Goal: Task Accomplishment & Management: Manage account settings

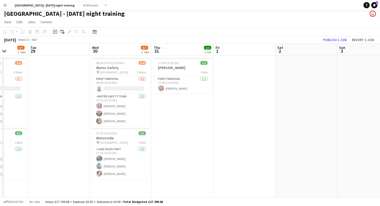
scroll to position [0, 166]
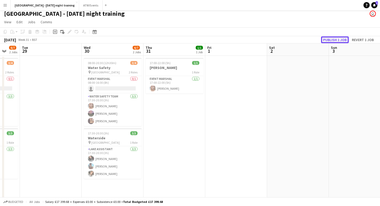
click at [332, 40] on button "Publish 1 job" at bounding box center [335, 39] width 28 height 7
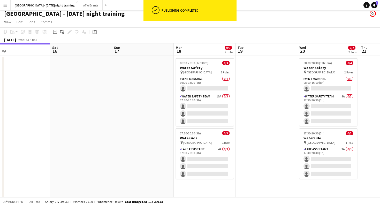
scroll to position [0, 136]
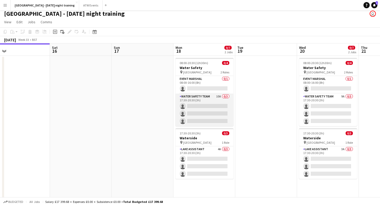
click at [212, 97] on app-card-role "Water Safety Team 10A 0/3 17:30-20:30 (3h) single-neutral-actions single-neutra…" at bounding box center [205, 110] width 58 height 33
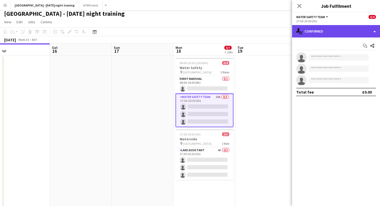
click at [320, 37] on div "single-neutral-actions-check-2 Confirmed" at bounding box center [336, 31] width 88 height 12
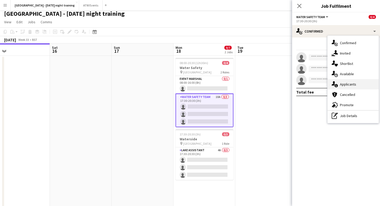
click at [355, 84] on div "single-neutral-actions-information Applicants" at bounding box center [353, 84] width 51 height 10
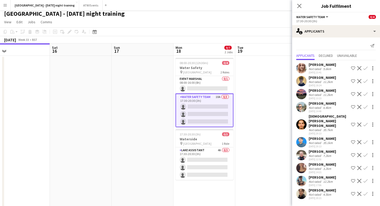
click at [367, 69] on app-icon "Confirm" at bounding box center [366, 68] width 4 height 4
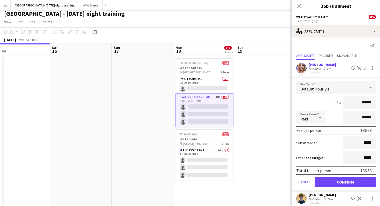
type input "******"
click at [356, 184] on button "Confirm" at bounding box center [345, 182] width 61 height 10
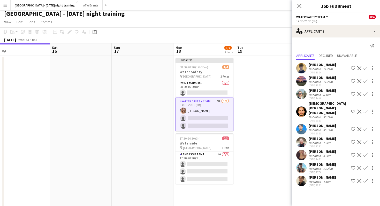
click at [360, 95] on app-icon "Decline" at bounding box center [359, 94] width 4 height 4
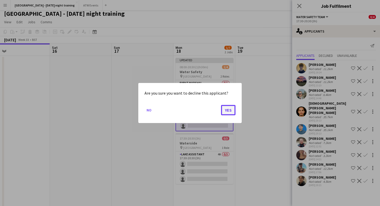
click at [230, 111] on button "Yes" at bounding box center [228, 110] width 14 height 10
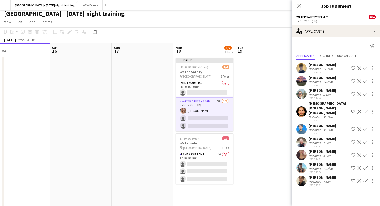
scroll to position [3, 0]
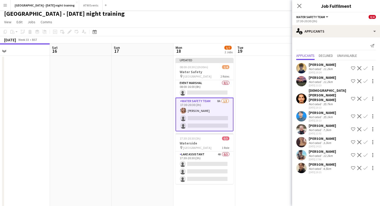
click at [359, 97] on app-icon "Decline" at bounding box center [359, 99] width 4 height 4
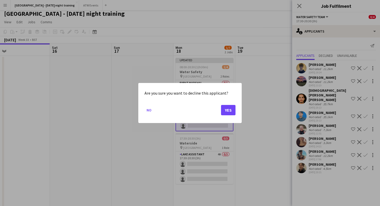
scroll to position [0, 0]
click at [228, 111] on button "Yes" at bounding box center [228, 110] width 14 height 10
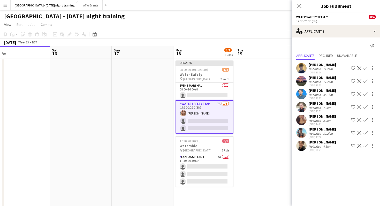
scroll to position [3, 0]
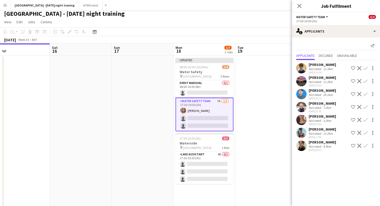
click at [358, 93] on app-icon "Decline" at bounding box center [359, 94] width 4 height 4
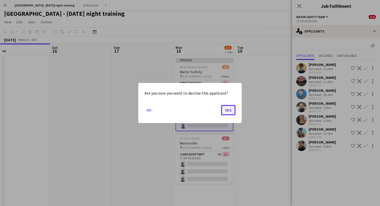
click at [228, 111] on button "Yes" at bounding box center [228, 110] width 14 height 10
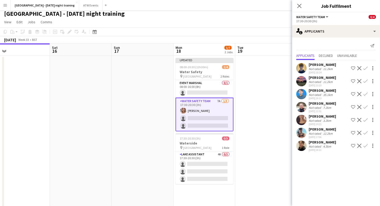
scroll to position [3, 0]
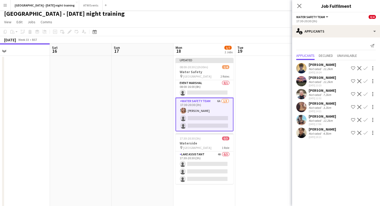
click at [301, 131] on app-user-avatar at bounding box center [301, 133] width 10 height 10
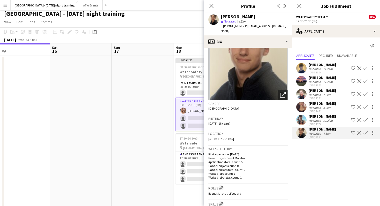
scroll to position [30, 0]
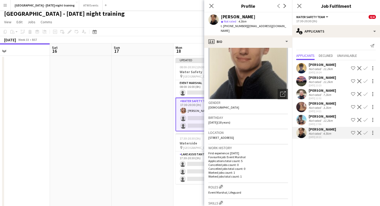
click at [93, 139] on app-date-cell at bounding box center [81, 132] width 62 height 153
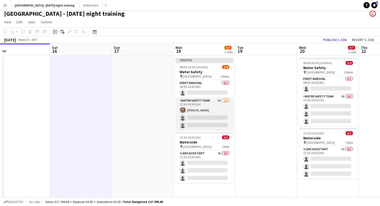
click at [194, 112] on app-card-role "Water Safety Team 6A [DATE] 17:30-20:30 (3h) [PERSON_NAME] single-neutral-actio…" at bounding box center [205, 114] width 58 height 33
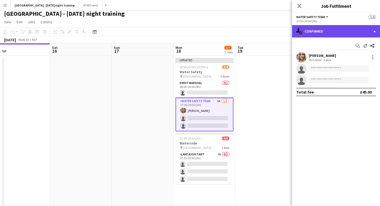
click at [325, 34] on div "single-neutral-actions-check-2 Confirmed" at bounding box center [336, 31] width 88 height 12
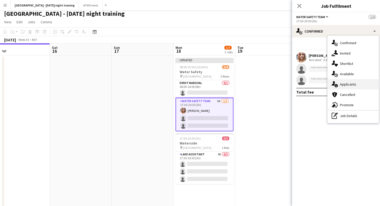
click at [347, 81] on div "single-neutral-actions-information Applicants" at bounding box center [353, 84] width 51 height 10
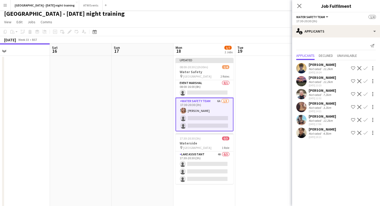
click at [366, 94] on app-icon "Confirm" at bounding box center [366, 94] width 4 height 4
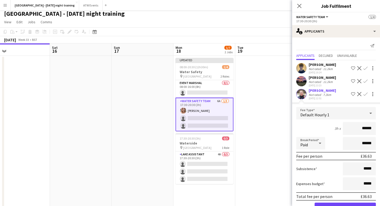
type input "******"
click at [350, 205] on button "Confirm" at bounding box center [345, 208] width 61 height 10
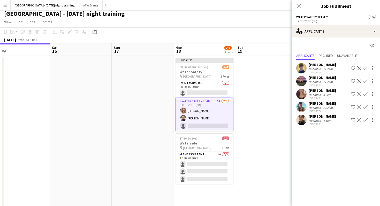
click at [365, 95] on app-icon "Confirm" at bounding box center [366, 94] width 4 height 4
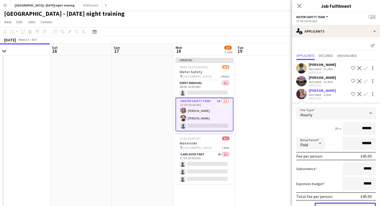
click at [318, 204] on button "Confirm" at bounding box center [345, 208] width 61 height 10
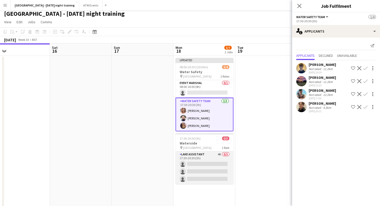
click at [220, 172] on app-card-role "Lake Assistant 4A 0/3 17:30-20:30 (3h) single-neutral-actions single-neutral-ac…" at bounding box center [205, 168] width 58 height 33
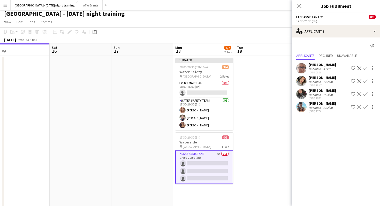
click at [366, 108] on app-icon "Confirm" at bounding box center [366, 107] width 4 height 4
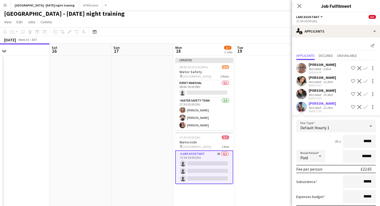
type input "******"
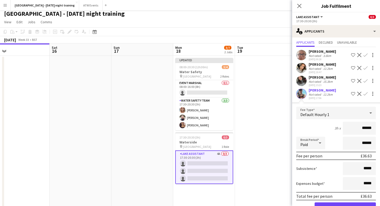
scroll to position [14, 0]
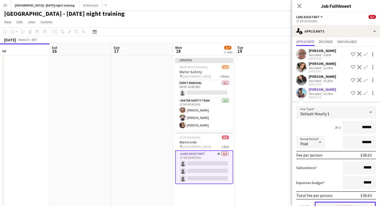
click at [335, 205] on button "Confirm" at bounding box center [345, 207] width 61 height 10
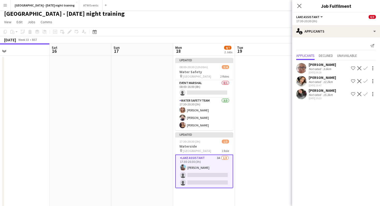
click at [365, 81] on app-icon "Confirm" at bounding box center [366, 81] width 4 height 4
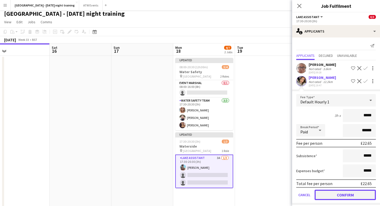
click at [333, 193] on button "Confirm" at bounding box center [345, 195] width 61 height 10
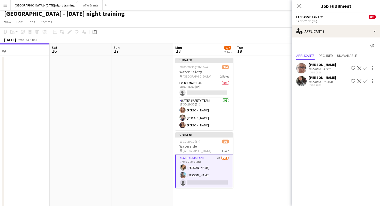
click at [218, 170] on app-card-role "Lake Assistant 2A [DATE] 17:30-20:30 (3h) [PERSON_NAME] [PERSON_NAME] single-ne…" at bounding box center [204, 172] width 58 height 34
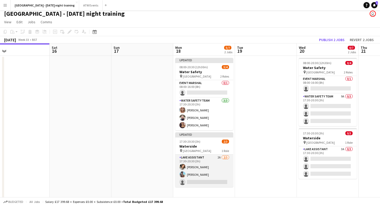
click at [214, 173] on app-card-role "Lake Assistant 2A [DATE] 17:30-20:30 (3h) [PERSON_NAME] [PERSON_NAME] single-ne…" at bounding box center [204, 171] width 58 height 33
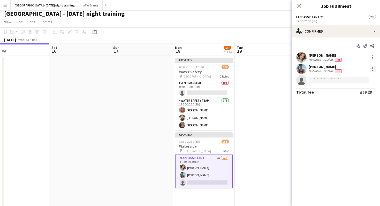
click at [372, 69] on div at bounding box center [372, 68] width 1 height 1
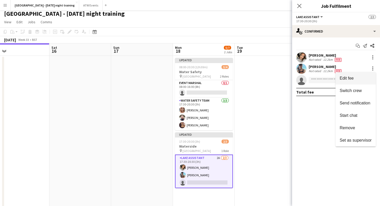
click at [354, 78] on span "Edit fee" at bounding box center [356, 78] width 32 height 5
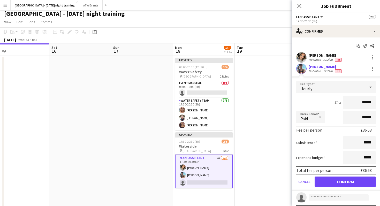
type input "*****"
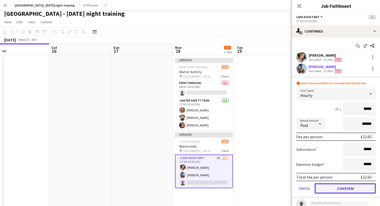
click at [341, 189] on button "Confirm" at bounding box center [345, 188] width 61 height 10
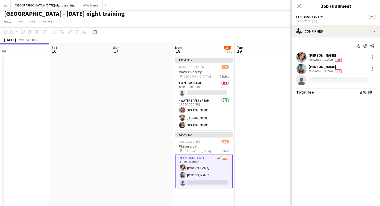
click at [330, 78] on input at bounding box center [339, 80] width 60 height 6
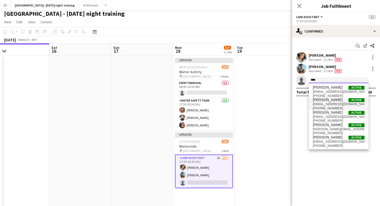
type input "****"
click at [322, 106] on span "[EMAIL_ADDRESS][DOMAIN_NAME]" at bounding box center [339, 104] width 52 height 4
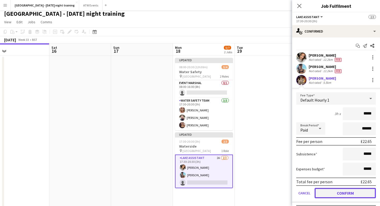
click at [338, 191] on button "Confirm" at bounding box center [345, 193] width 61 height 10
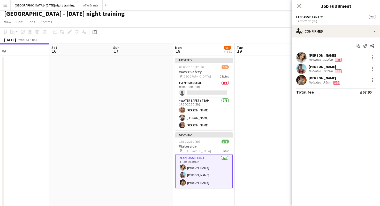
click at [236, 169] on app-date-cell at bounding box center [266, 132] width 62 height 153
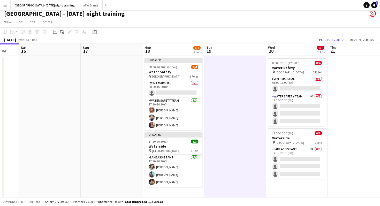
scroll to position [0, 241]
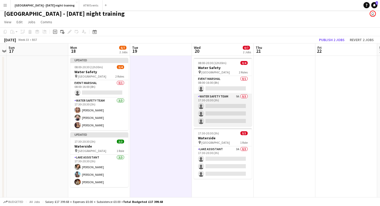
click at [219, 110] on app-card-role "Water Safety Team 9A 0/3 17:30-20:30 (3h) single-neutral-actions single-neutral…" at bounding box center [223, 110] width 58 height 33
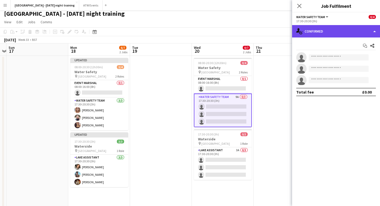
click at [334, 29] on div "single-neutral-actions-check-2 Confirmed" at bounding box center [336, 31] width 88 height 12
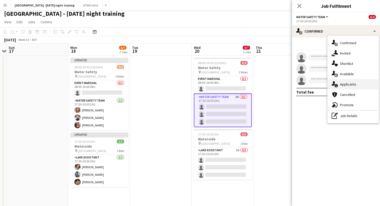
click at [348, 85] on div "single-neutral-actions-information Applicants" at bounding box center [353, 84] width 51 height 10
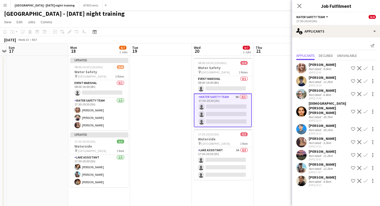
click at [363, 126] on button "Confirm" at bounding box center [366, 129] width 6 height 6
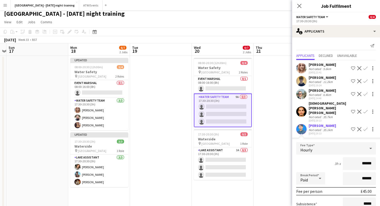
click at [324, 128] on div "35.1km" at bounding box center [328, 130] width 12 height 4
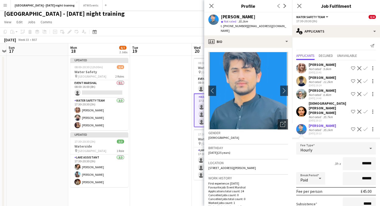
click at [359, 127] on app-icon "Decline" at bounding box center [359, 129] width 4 height 4
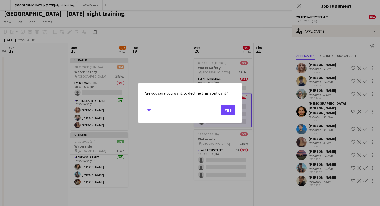
scroll to position [0, 0]
click at [227, 109] on button "Yes" at bounding box center [228, 110] width 14 height 10
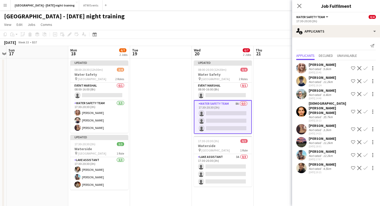
scroll to position [3, 0]
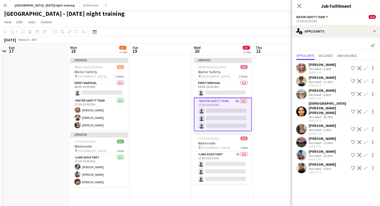
click at [361, 110] on app-icon "Decline" at bounding box center [359, 112] width 4 height 4
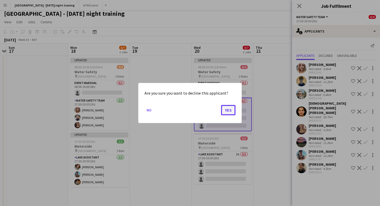
click at [224, 107] on button "Yes" at bounding box center [228, 110] width 14 height 10
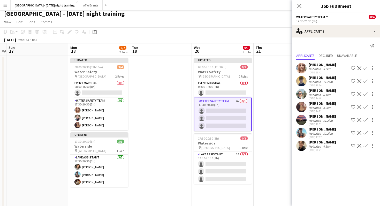
click at [360, 93] on app-icon "Decline" at bounding box center [359, 94] width 4 height 4
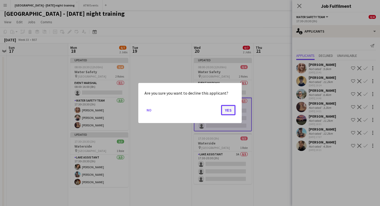
click at [227, 110] on button "Yes" at bounding box center [228, 110] width 14 height 10
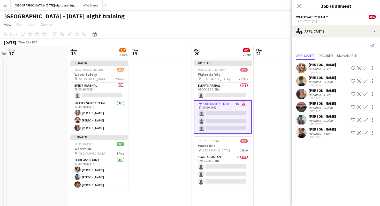
scroll to position [3, 0]
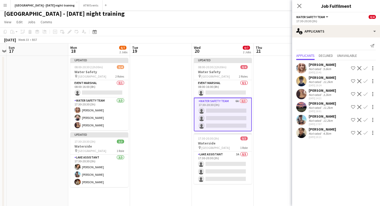
click at [366, 106] on app-icon "Confirm" at bounding box center [366, 107] width 4 height 4
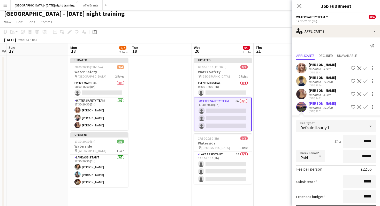
type input "******"
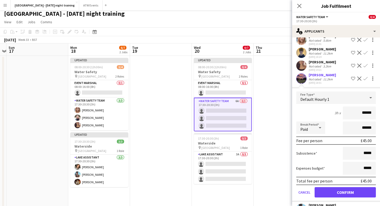
scroll to position [55, 0]
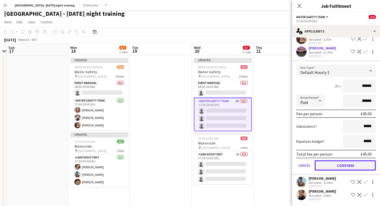
click at [342, 169] on button "Confirm" at bounding box center [345, 165] width 61 height 10
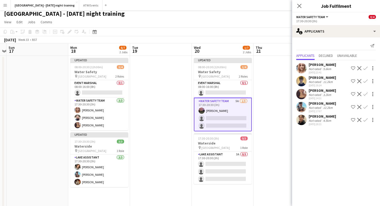
click at [366, 81] on app-icon "Confirm" at bounding box center [366, 81] width 4 height 4
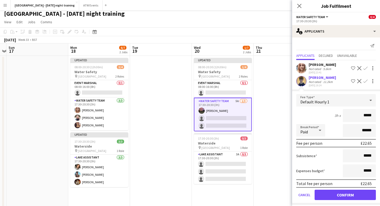
type input "******"
click at [352, 193] on button "Confirm" at bounding box center [345, 195] width 61 height 10
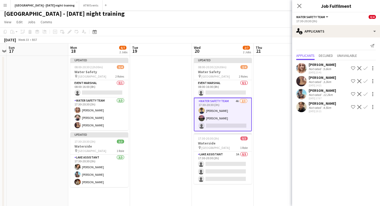
click at [365, 68] on app-icon "Confirm" at bounding box center [366, 68] width 4 height 4
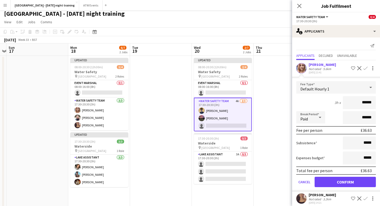
type input "******"
click at [359, 180] on button "Confirm" at bounding box center [345, 182] width 61 height 10
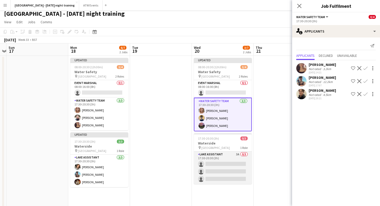
click at [238, 157] on app-card-role "Lake Assistant 3A 0/3 17:30-20:30 (3h) single-neutral-actions single-neutral-ac…" at bounding box center [223, 168] width 58 height 33
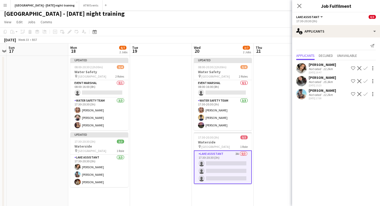
click at [366, 94] on app-icon "Confirm" at bounding box center [366, 94] width 4 height 4
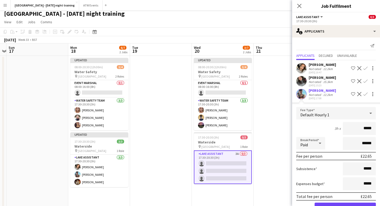
click at [319, 203] on form "Fee Type Default Hourly 1 3h x ***** Break Period Paid ****** Fee per person £2…" at bounding box center [336, 162] width 88 height 110
click at [320, 206] on button "Confirm" at bounding box center [345, 208] width 61 height 10
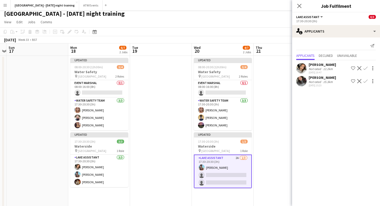
click at [365, 69] on app-icon "Confirm" at bounding box center [366, 68] width 4 height 4
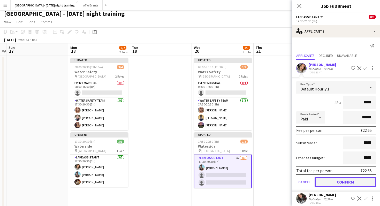
click at [357, 181] on button "Confirm" at bounding box center [345, 182] width 61 height 10
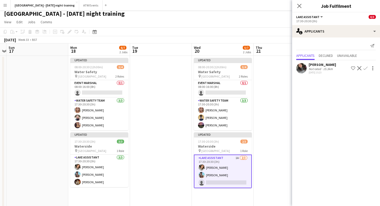
click at [213, 183] on app-card-role "Lake Assistant 1A [DATE] 17:30-20:30 (3h) [PERSON_NAME] [PERSON_NAME] single-ne…" at bounding box center [223, 172] width 58 height 34
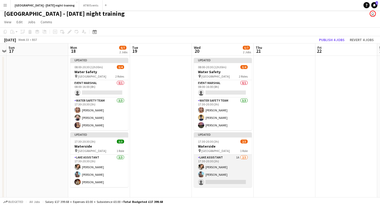
click at [213, 183] on app-card-role "Lake Assistant 1A [DATE] 17:30-20:30 (3h) [PERSON_NAME] [PERSON_NAME] single-ne…" at bounding box center [223, 171] width 58 height 33
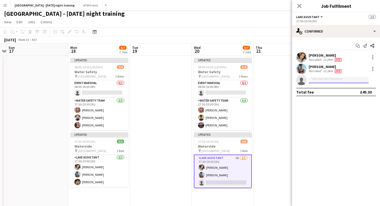
click at [321, 81] on input at bounding box center [339, 80] width 60 height 6
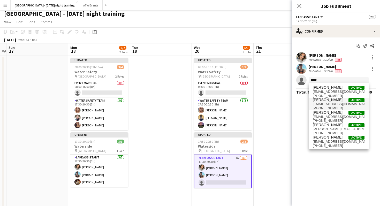
type input "*****"
click at [325, 100] on span "[PERSON_NAME]" at bounding box center [328, 100] width 30 height 4
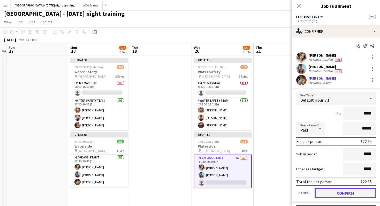
click at [333, 196] on button "Confirm" at bounding box center [345, 193] width 61 height 10
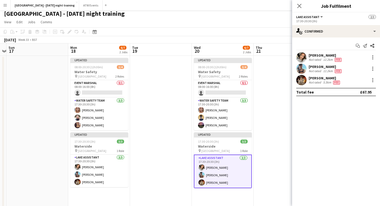
click at [276, 151] on app-date-cell at bounding box center [285, 132] width 62 height 153
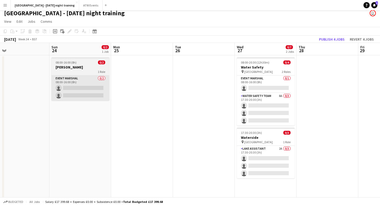
scroll to position [0, 146]
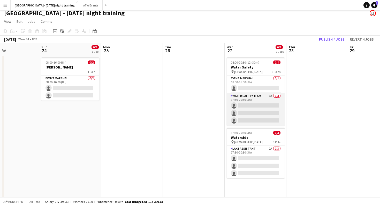
click at [257, 108] on app-card-role "Water Safety Team 8A 0/3 17:30-20:30 (3h) single-neutral-actions single-neutral…" at bounding box center [256, 109] width 58 height 33
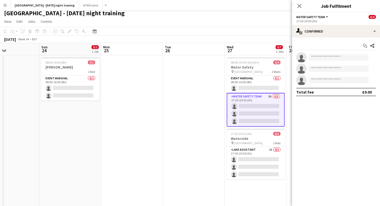
click at [349, 42] on div "Start chat Share" at bounding box center [336, 46] width 80 height 9
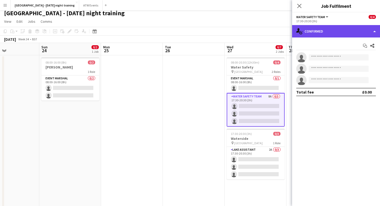
click at [348, 30] on div "single-neutral-actions-check-2 Confirmed" at bounding box center [336, 31] width 88 height 12
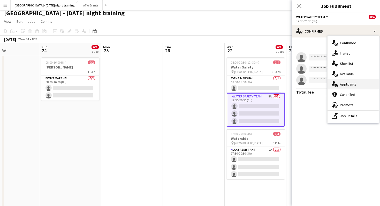
click at [355, 83] on div "single-neutral-actions-information Applicants" at bounding box center [353, 84] width 51 height 10
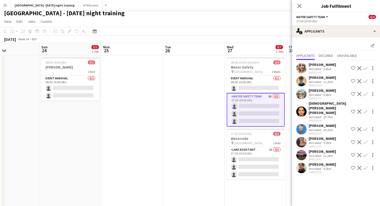
click at [367, 69] on app-icon "Confirm" at bounding box center [366, 68] width 4 height 4
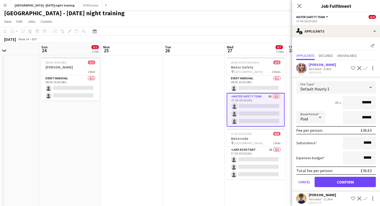
type input "******"
click at [347, 182] on button "Confirm" at bounding box center [345, 182] width 61 height 10
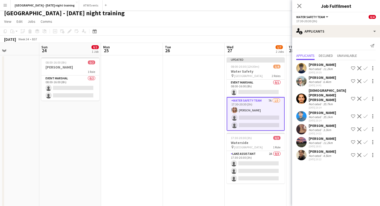
click at [367, 127] on app-icon "Confirm" at bounding box center [366, 129] width 4 height 4
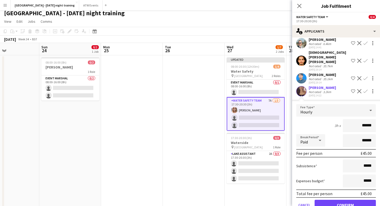
scroll to position [43, 0]
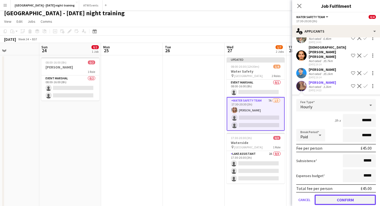
click at [353, 195] on button "Confirm" at bounding box center [345, 200] width 61 height 10
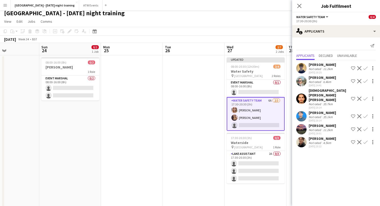
click at [366, 68] on app-icon "Confirm" at bounding box center [366, 68] width 4 height 4
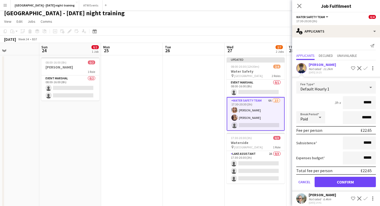
type input "******"
click at [350, 178] on button "Confirm" at bounding box center [345, 182] width 61 height 10
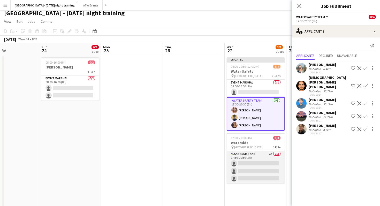
click at [264, 165] on app-card-role "Lake Assistant 2A 0/3 17:30-20:30 (3h) single-neutral-actions single-neutral-ac…" at bounding box center [256, 167] width 58 height 33
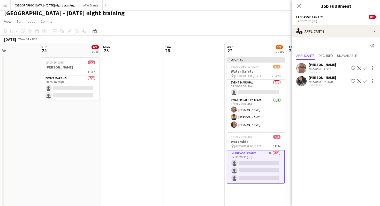
click at [366, 67] on app-icon "Confirm" at bounding box center [366, 68] width 4 height 4
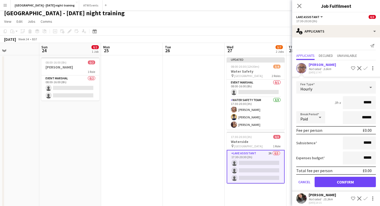
type input "******"
click at [343, 183] on button "Confirm" at bounding box center [345, 182] width 61 height 10
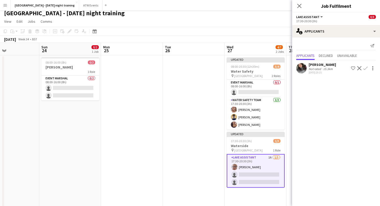
click at [365, 68] on app-icon "Confirm" at bounding box center [366, 68] width 4 height 4
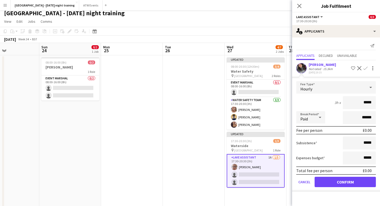
type input "******"
click at [352, 182] on button "Confirm" at bounding box center [345, 182] width 61 height 10
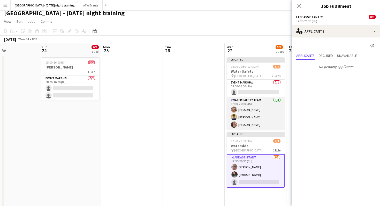
click at [277, 114] on app-card-role "Water Safety Team [DATE] 17:30-20:30 (3h) [PERSON_NAME] [PERSON_NAME] [PERSON_N…" at bounding box center [256, 113] width 58 height 33
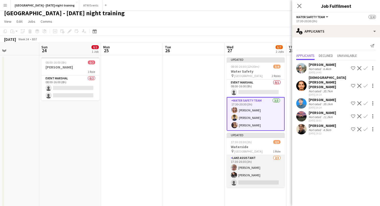
click at [264, 167] on app-card-role "Lake Assistant [DATE] 17:30-20:30 (3h) [PERSON_NAME] [PERSON_NAME] single-neutr…" at bounding box center [256, 171] width 58 height 33
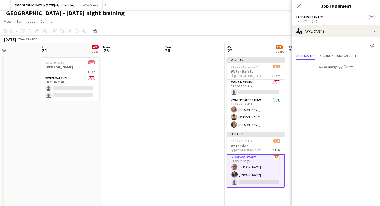
click at [264, 167] on app-card-role "Lake Assistant [DATE] 17:30-20:30 (3h) [PERSON_NAME] [PERSON_NAME] single-neutr…" at bounding box center [256, 171] width 58 height 34
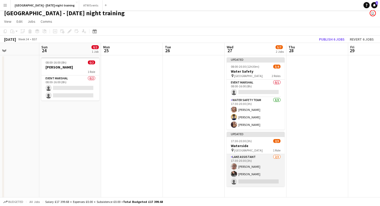
click at [264, 167] on app-card-role "Lake Assistant [DATE] 17:30-20:30 (3h) [PERSON_NAME] [PERSON_NAME] single-neutr…" at bounding box center [256, 170] width 58 height 33
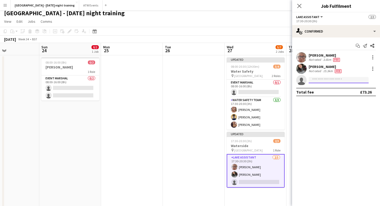
click at [333, 79] on input at bounding box center [339, 80] width 60 height 6
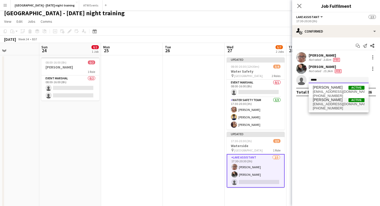
type input "****"
click at [345, 107] on span "[PHONE_NUMBER]" at bounding box center [339, 108] width 52 height 4
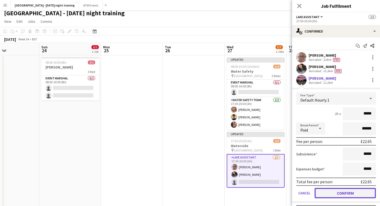
click at [335, 196] on button "Confirm" at bounding box center [345, 193] width 61 height 10
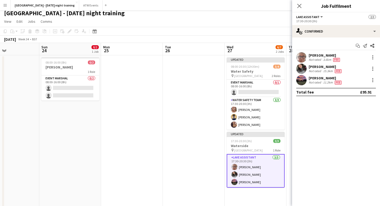
scroll to position [4, 0]
click at [135, 137] on app-date-cell at bounding box center [132, 131] width 62 height 153
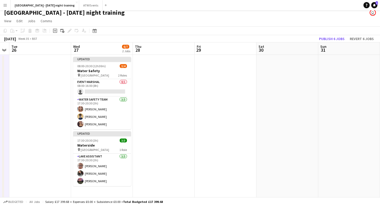
scroll to position [0, 177]
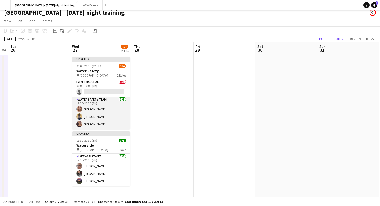
click at [101, 126] on app-card-role "Water Safety Team [DATE] 17:30-20:30 (3h) [PERSON_NAME] [PERSON_NAME] [PERSON_N…" at bounding box center [101, 113] width 58 height 33
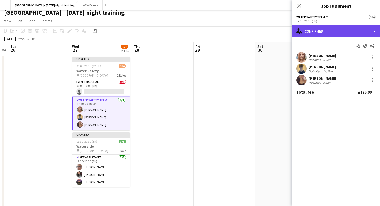
click at [352, 35] on div "single-neutral-actions-check-2 Confirmed" at bounding box center [336, 31] width 88 height 12
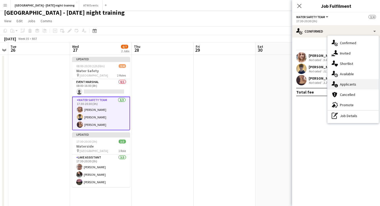
click at [353, 84] on div "single-neutral-actions-information Applicants" at bounding box center [353, 84] width 51 height 10
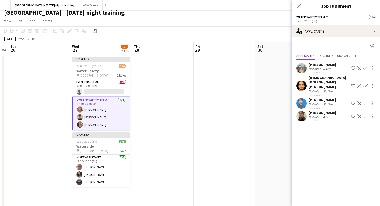
click at [323, 115] on div "4.5km" at bounding box center [327, 117] width 10 height 4
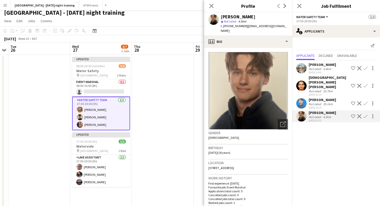
click at [191, 158] on app-date-cell at bounding box center [163, 131] width 62 height 153
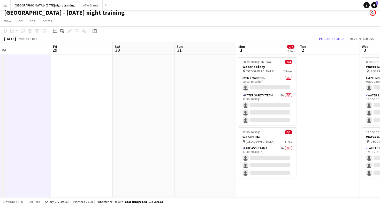
scroll to position [0, 203]
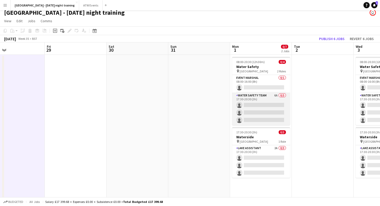
click at [276, 107] on app-card-role "Water Safety Team 6A 0/3 17:30-20:30 (3h) single-neutral-actions single-neutral…" at bounding box center [261, 109] width 58 height 33
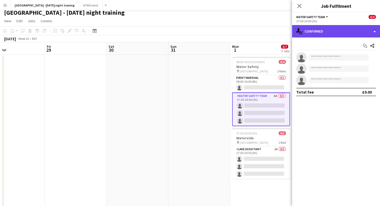
click at [362, 28] on div "single-neutral-actions-check-2 Confirmed" at bounding box center [336, 31] width 88 height 12
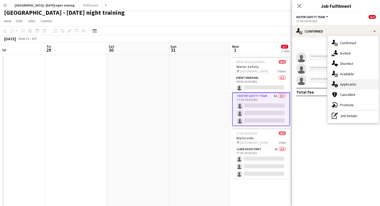
click at [347, 86] on div "single-neutral-actions-information Applicants" at bounding box center [353, 84] width 51 height 10
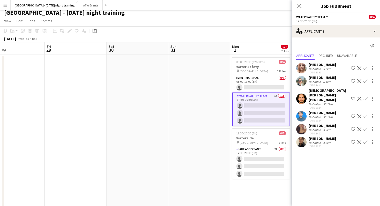
click at [368, 68] on button "Confirm" at bounding box center [366, 68] width 6 height 6
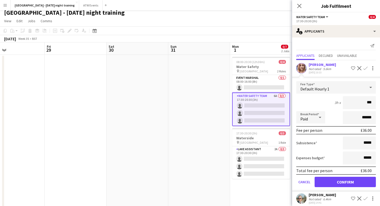
type input "**"
type input "******"
click at [347, 184] on button "Confirm" at bounding box center [345, 182] width 61 height 10
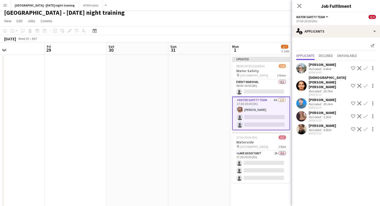
click at [361, 67] on app-icon "Decline" at bounding box center [359, 68] width 4 height 4
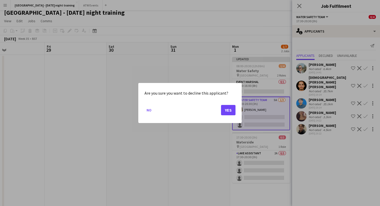
click at [236, 109] on div "Are you sure you want to decline this applicant? No Yes" at bounding box center [189, 103] width 103 height 40
click at [225, 109] on button "Yes" at bounding box center [228, 110] width 14 height 10
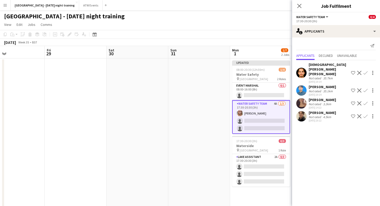
scroll to position [4, 0]
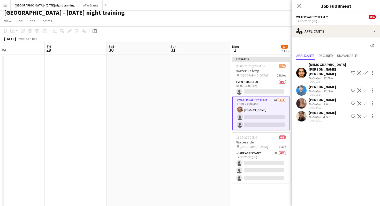
click at [360, 71] on div "[DEMOGRAPHIC_DATA][PERSON_NAME] [PERSON_NAME] Not rated 35.7km [DATE] 20:14 Sho…" at bounding box center [336, 72] width 88 height 21
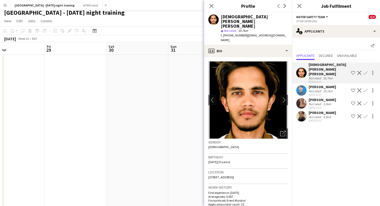
click at [359, 71] on app-icon "Decline" at bounding box center [359, 73] width 4 height 4
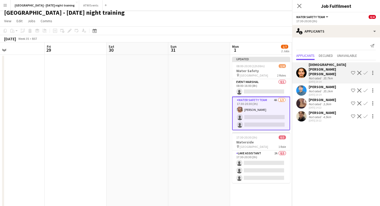
scroll to position [0, 0]
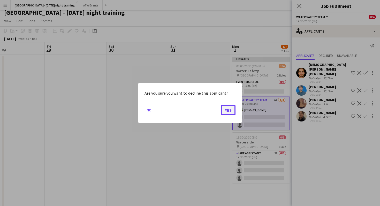
click at [229, 109] on button "Yes" at bounding box center [228, 110] width 14 height 10
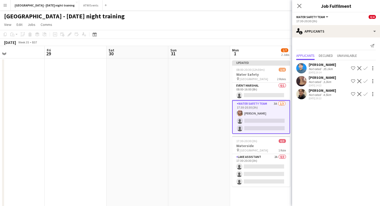
scroll to position [4, 0]
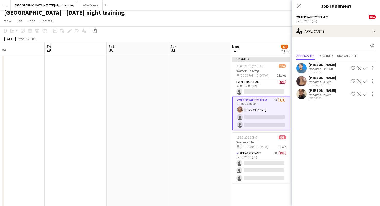
click at [358, 68] on app-icon "Decline" at bounding box center [359, 68] width 4 height 4
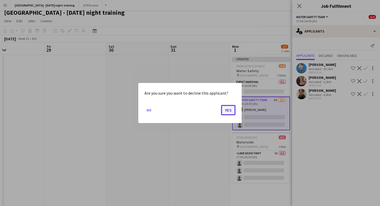
click at [225, 112] on button "Yes" at bounding box center [228, 110] width 14 height 10
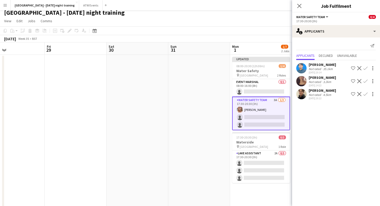
scroll to position [4, 0]
click at [366, 68] on app-icon "Confirm" at bounding box center [366, 68] width 4 height 4
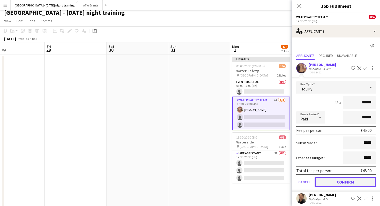
click at [319, 183] on button "Confirm" at bounding box center [345, 182] width 61 height 10
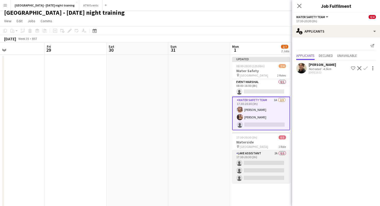
click at [264, 158] on app-card-role "Lake Assistant 2A 0/3 17:30-20:30 (3h) single-neutral-actions single-neutral-ac…" at bounding box center [261, 167] width 58 height 33
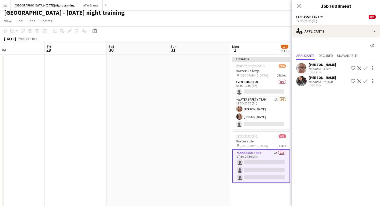
click at [365, 68] on app-icon "Confirm" at bounding box center [366, 68] width 4 height 4
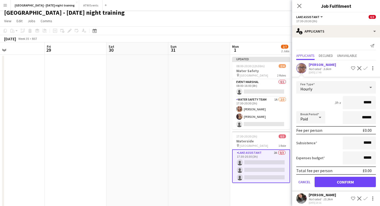
type input "******"
click at [361, 185] on button "Confirm" at bounding box center [345, 182] width 61 height 10
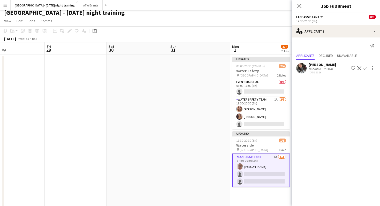
click at [365, 69] on app-icon "Confirm" at bounding box center [366, 68] width 4 height 4
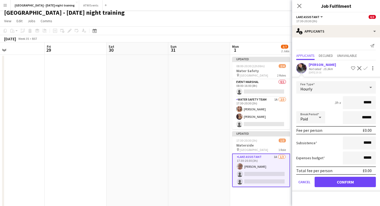
type input "******"
click at [346, 179] on button "Confirm" at bounding box center [345, 182] width 61 height 10
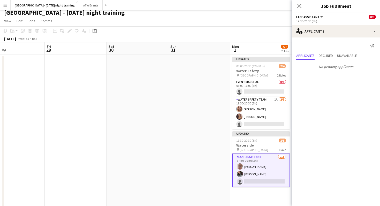
click at [203, 154] on app-date-cell at bounding box center [199, 131] width 62 height 153
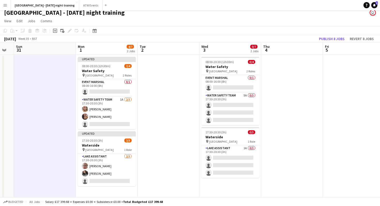
scroll to position [0, 237]
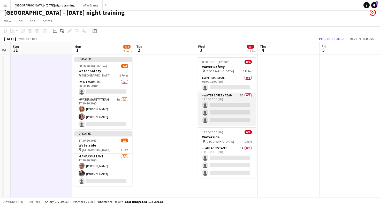
click at [235, 122] on app-card-role "Water Safety Team 5A 0/3 17:30-20:30 (3h) single-neutral-actions single-neutral…" at bounding box center [227, 109] width 58 height 33
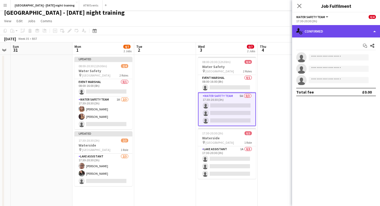
click at [318, 26] on div "single-neutral-actions-check-2 Confirmed" at bounding box center [336, 31] width 88 height 12
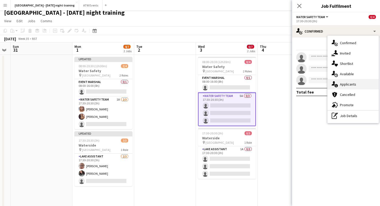
click at [349, 84] on div "single-neutral-actions-information Applicants" at bounding box center [353, 84] width 51 height 10
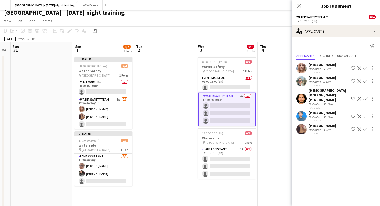
click at [365, 66] on button "Confirm" at bounding box center [366, 68] width 6 height 6
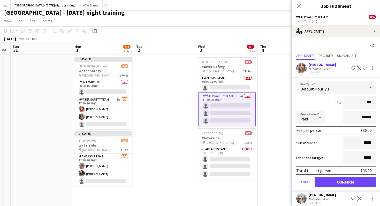
type input "**"
type input "******"
click at [347, 185] on button "Confirm" at bounding box center [345, 182] width 61 height 10
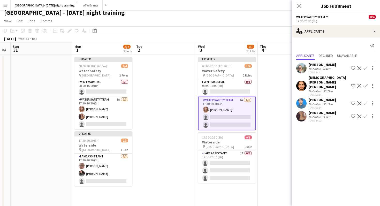
click at [369, 113] on div at bounding box center [372, 116] width 7 height 6
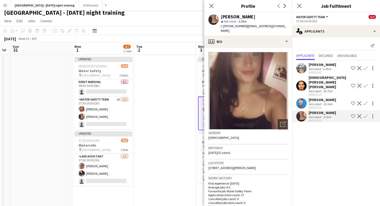
click at [366, 114] on app-icon "Confirm" at bounding box center [366, 116] width 4 height 4
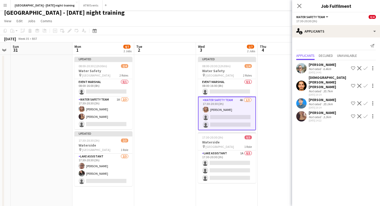
click at [314, 119] on div "[DATE] 14:22" at bounding box center [322, 120] width 27 height 3
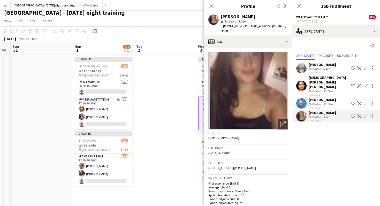
click at [366, 114] on app-icon "Confirm" at bounding box center [366, 116] width 4 height 4
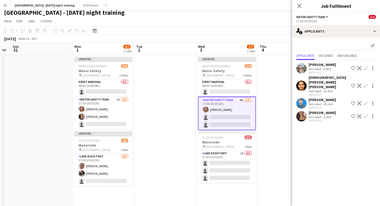
click at [367, 114] on app-icon "Confirm" at bounding box center [366, 116] width 4 height 4
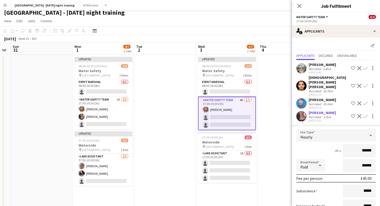
scroll to position [29, 0]
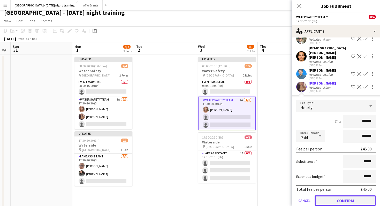
click at [330, 196] on button "Confirm" at bounding box center [345, 201] width 61 height 10
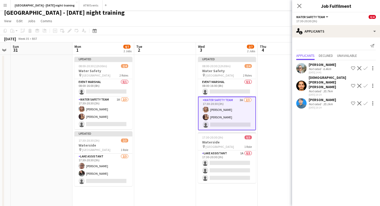
scroll to position [0, 0]
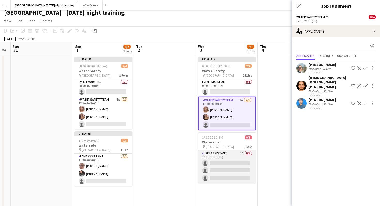
click at [225, 171] on app-card-role "Lake Assistant 1A 0/3 17:30-20:30 (3h) single-neutral-actions single-neutral-ac…" at bounding box center [227, 167] width 58 height 33
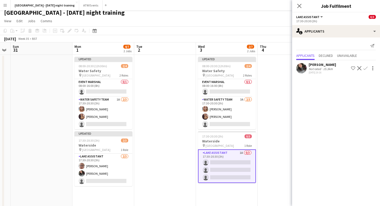
click at [366, 69] on app-icon "Confirm" at bounding box center [366, 68] width 4 height 4
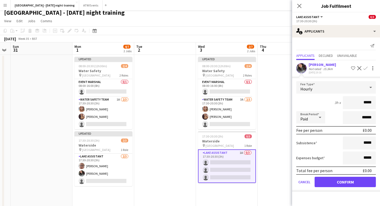
type input "******"
click at [343, 180] on button "Confirm" at bounding box center [345, 182] width 61 height 10
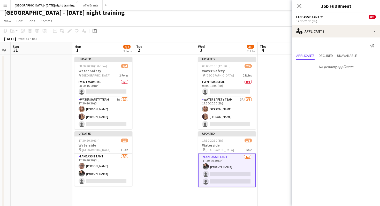
click at [275, 158] on app-date-cell at bounding box center [289, 131] width 62 height 153
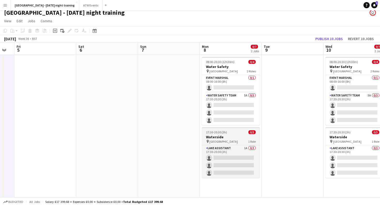
scroll to position [0, 172]
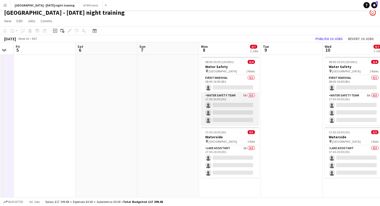
click at [206, 99] on app-card-role "Water Safety Team 5A 0/3 17:30-20:30 (3h) single-neutral-actions single-neutral…" at bounding box center [230, 109] width 58 height 33
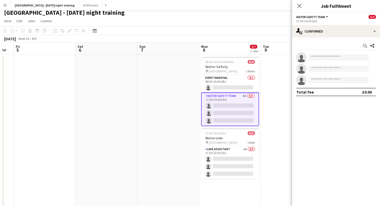
click at [336, 38] on div "Start chat Share single-neutral-actions single-neutral-actions single-neutral-a…" at bounding box center [336, 69] width 88 height 63
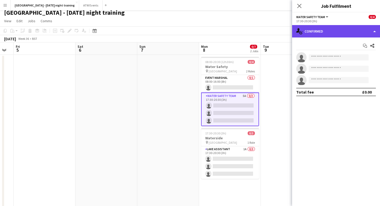
click at [334, 30] on div "single-neutral-actions-check-2 Confirmed" at bounding box center [336, 31] width 88 height 12
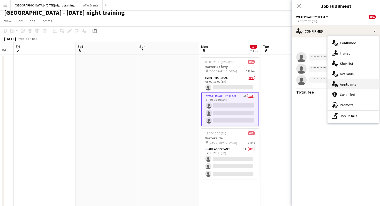
click at [339, 81] on div "single-neutral-actions-information Applicants" at bounding box center [353, 84] width 51 height 10
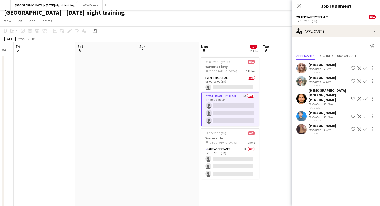
click at [364, 67] on app-icon "Confirm" at bounding box center [366, 68] width 4 height 4
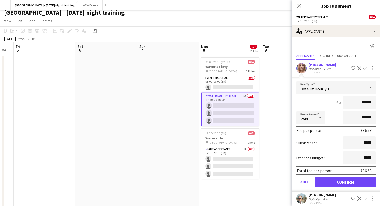
type input "******"
click button "Confirm" at bounding box center [345, 182] width 61 height 10
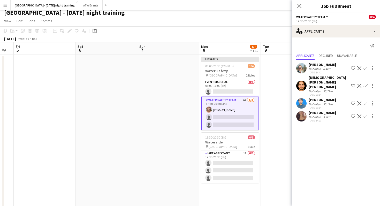
click at [228, 113] on app-card-role "Water Safety Team 4A [DATE] 17:30-20:30 (3h) [PERSON_NAME] single-neutral-actio…" at bounding box center [230, 114] width 58 height 34
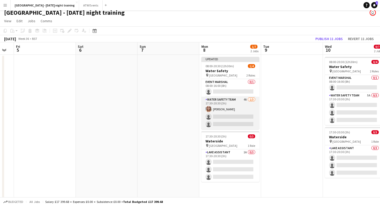
click at [228, 113] on app-card-role "Water Safety Team 4A [DATE] 17:30-20:30 (3h) [PERSON_NAME] single-neutral-actio…" at bounding box center [230, 113] width 58 height 33
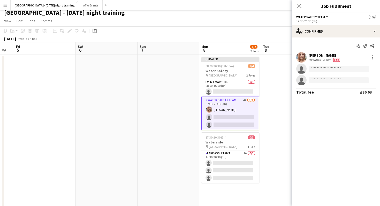
click at [336, 56] on div "[PERSON_NAME]" at bounding box center [325, 55] width 32 height 5
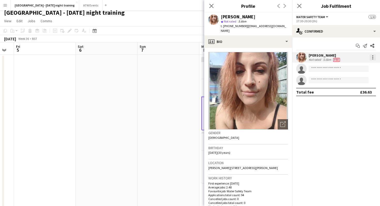
click at [375, 54] on div at bounding box center [373, 57] width 6 height 6
click at [345, 68] on span "Edit fee" at bounding box center [347, 67] width 14 height 4
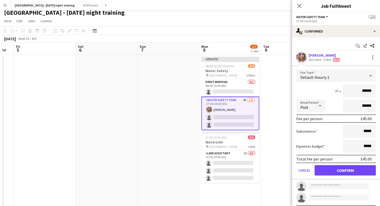
type input "******"
click at [324, 173] on button "Confirm" at bounding box center [345, 170] width 61 height 10
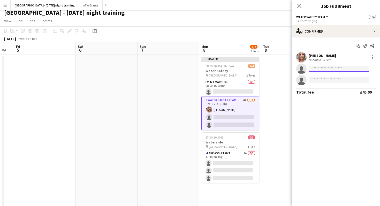
click at [318, 71] on input at bounding box center [339, 69] width 60 height 6
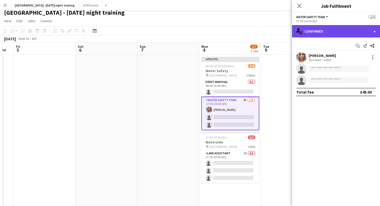
click at [321, 35] on div "single-neutral-actions-check-2 Confirmed" at bounding box center [336, 31] width 88 height 12
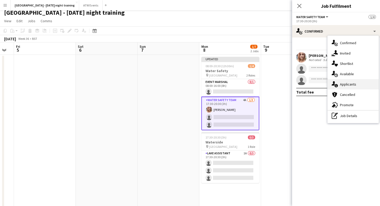
click at [340, 87] on div "single-neutral-actions-information Applicants" at bounding box center [353, 84] width 51 height 10
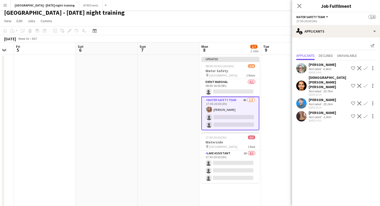
click at [365, 114] on app-icon "Confirm" at bounding box center [366, 116] width 4 height 4
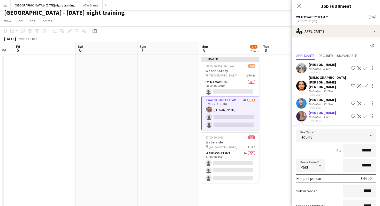
click at [322, 144] on div "3h x ******" at bounding box center [336, 150] width 80 height 13
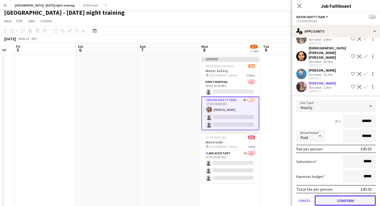
click at [337, 196] on button "Confirm" at bounding box center [345, 201] width 61 height 10
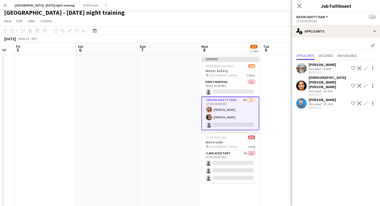
scroll to position [0, 0]
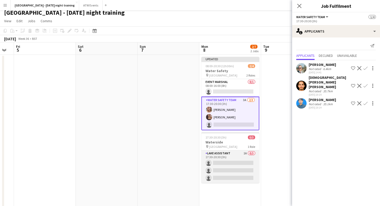
click at [249, 168] on app-card-role "Lake Assistant 1A 0/3 17:30-20:30 (3h) single-neutral-actions single-neutral-ac…" at bounding box center [230, 167] width 58 height 33
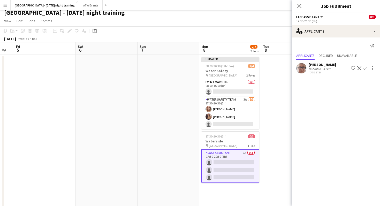
click at [365, 69] on app-icon "Confirm" at bounding box center [366, 68] width 4 height 4
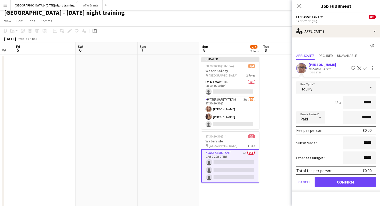
type input "******"
click at [324, 187] on button "Confirm" at bounding box center [345, 182] width 61 height 10
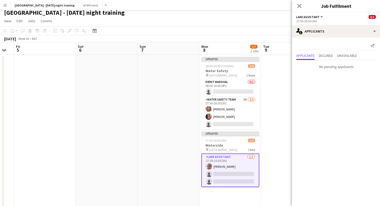
click at [241, 185] on app-card-role "Lake Assistant [DATE] 17:30-20:30 (3h) [PERSON_NAME] single-neutral-actions sin…" at bounding box center [230, 171] width 58 height 34
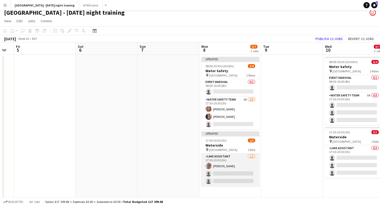
click at [223, 174] on app-card-role "Lake Assistant [DATE] 17:30-20:30 (3h) [PERSON_NAME] single-neutral-actions sin…" at bounding box center [230, 170] width 58 height 33
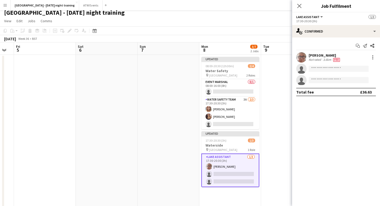
click at [332, 76] on app-invite-slot "single-neutral-actions" at bounding box center [336, 80] width 88 height 10
click at [332, 71] on input at bounding box center [339, 69] width 60 height 6
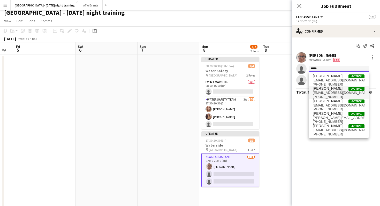
type input "*****"
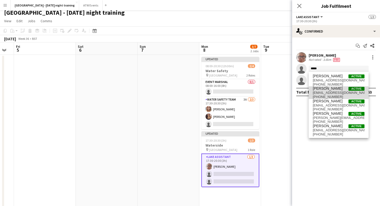
click at [319, 88] on span "[PERSON_NAME]" at bounding box center [328, 88] width 30 height 4
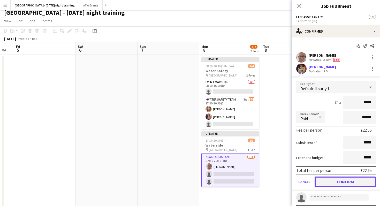
click at [334, 183] on button "Confirm" at bounding box center [345, 182] width 61 height 10
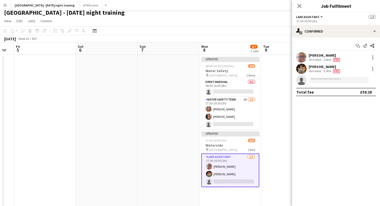
click at [140, 161] on app-date-cell at bounding box center [169, 131] width 62 height 153
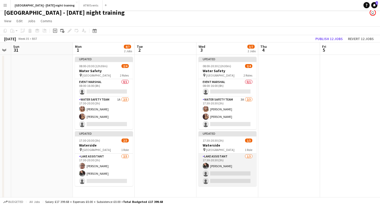
click at [204, 167] on app-user-avatar at bounding box center [206, 166] width 6 height 6
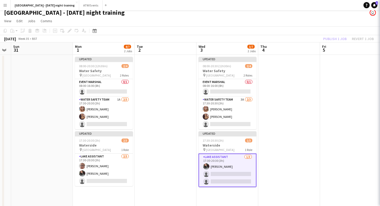
scroll to position [0, 112]
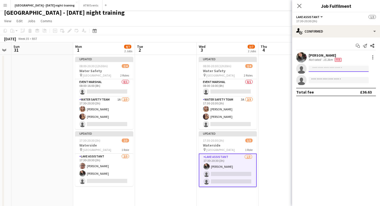
click at [318, 70] on input at bounding box center [339, 69] width 60 height 6
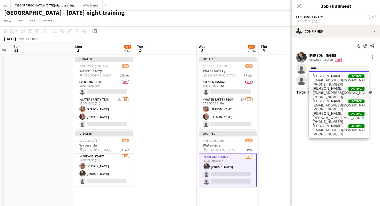
type input "*****"
click at [345, 89] on span "[PERSON_NAME] Active" at bounding box center [339, 88] width 52 height 4
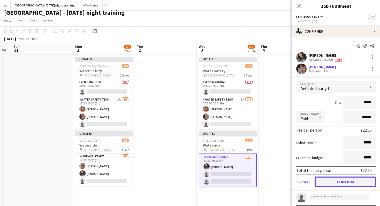
click at [352, 180] on button "Confirm" at bounding box center [345, 182] width 61 height 10
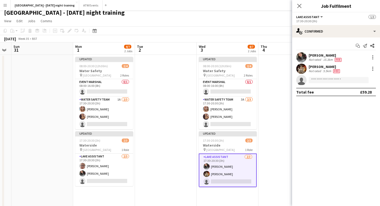
click at [160, 150] on app-date-cell at bounding box center [166, 131] width 62 height 153
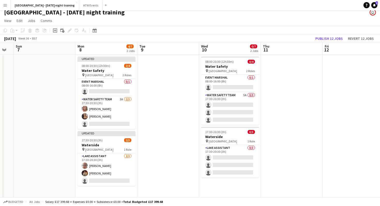
scroll to position [0, 165]
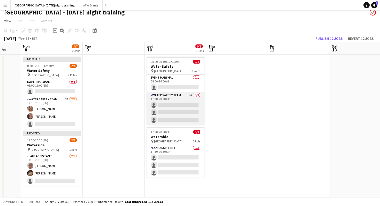
click at [161, 102] on app-card-role "Water Safety Team 5A 0/3 17:30-20:30 (3h) single-neutral-actions single-neutral…" at bounding box center [176, 108] width 58 height 33
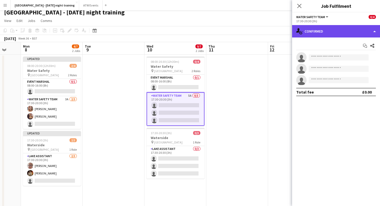
click at [337, 34] on div "single-neutral-actions-check-2 Confirmed" at bounding box center [336, 31] width 88 height 12
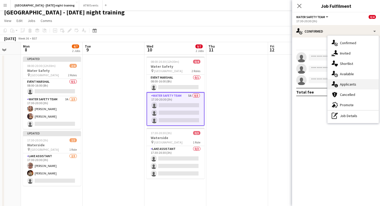
click at [355, 87] on div "single-neutral-actions-information Applicants" at bounding box center [353, 84] width 51 height 10
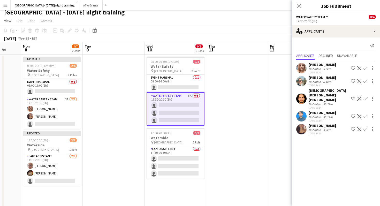
click at [366, 68] on app-icon "Confirm" at bounding box center [366, 68] width 4 height 4
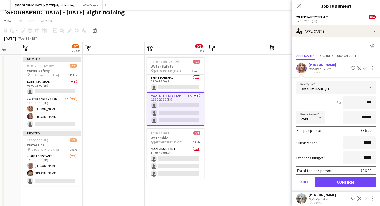
type input "**"
type input "******"
click at [345, 182] on button "Confirm" at bounding box center [345, 182] width 61 height 10
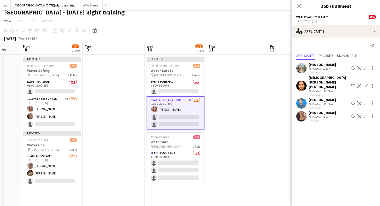
click at [365, 114] on app-icon "Confirm" at bounding box center [366, 116] width 4 height 4
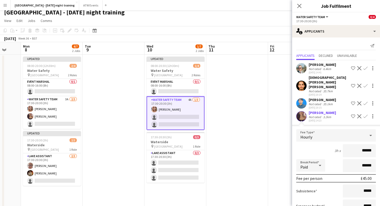
scroll to position [29, 0]
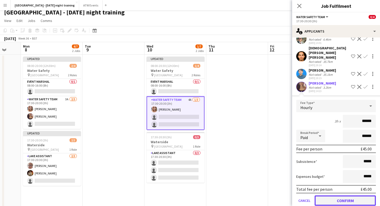
click at [339, 196] on button "Confirm" at bounding box center [345, 201] width 61 height 10
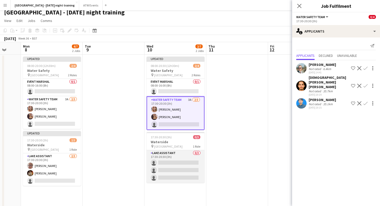
click at [177, 156] on app-card-role "Lake Assistant 0/3 17:30-20:30 (3h) single-neutral-actions single-neutral-actio…" at bounding box center [176, 166] width 58 height 33
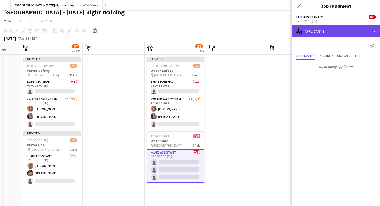
click at [313, 36] on div "single-neutral-actions-information Applicants" at bounding box center [336, 31] width 88 height 12
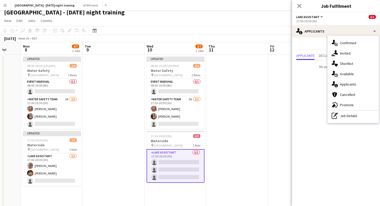
click at [205, 156] on app-date-cell "Updated 08:00-20:30 (12h30m) 2/4 Water Safety pin Mallory Park 2 Roles Event Ma…" at bounding box center [176, 149] width 62 height 188
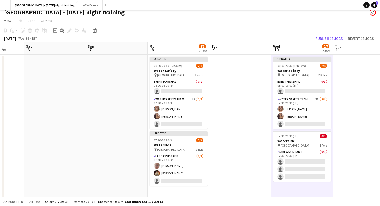
scroll to position [0, 155]
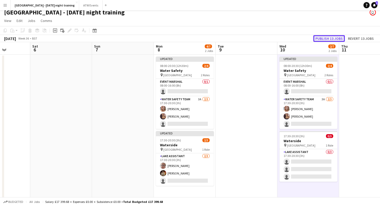
click at [331, 36] on button "Publish 13 jobs" at bounding box center [330, 38] width 32 height 7
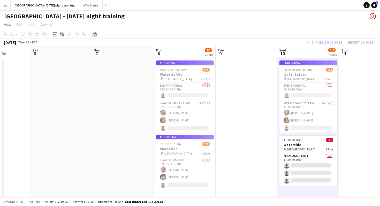
scroll to position [0, 152]
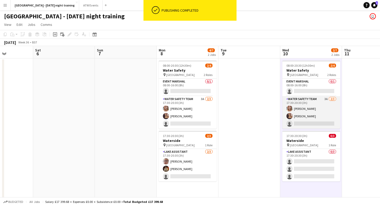
click at [301, 115] on app-card-role "Water Safety Team 3A [DATE] 17:30-20:30 (3h) [PERSON_NAME] [PERSON_NAME] single…" at bounding box center [311, 112] width 58 height 33
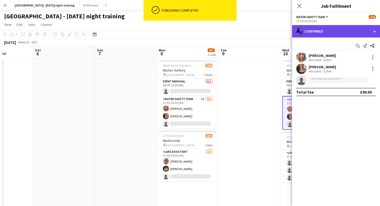
click at [329, 28] on div "single-neutral-actions-check-2 Confirmed" at bounding box center [336, 31] width 88 height 12
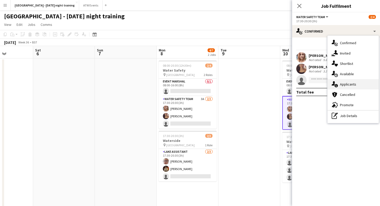
click at [336, 84] on icon "single-neutral-actions-information" at bounding box center [335, 84] width 6 height 6
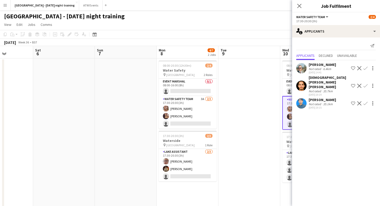
click at [260, 96] on app-date-cell at bounding box center [250, 152] width 62 height 188
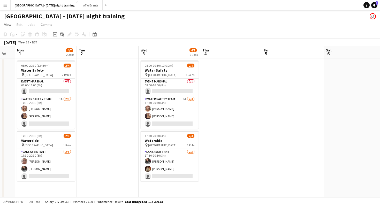
scroll to position [0, 104]
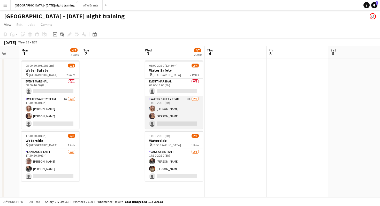
click at [157, 108] on app-card-role "Water Safety Team 3A [DATE] 17:30-20:30 (3h) [PERSON_NAME] [PERSON_NAME] single…" at bounding box center [174, 112] width 58 height 33
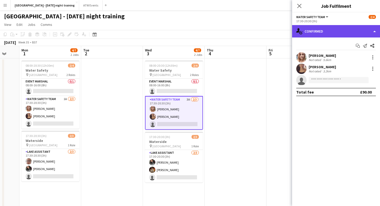
click at [346, 32] on div "single-neutral-actions-check-2 Confirmed" at bounding box center [336, 31] width 88 height 12
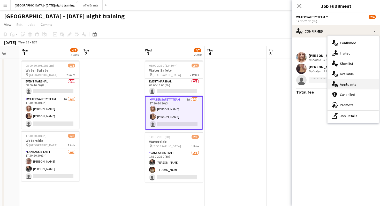
click at [347, 85] on div "single-neutral-actions-information Applicants" at bounding box center [353, 84] width 51 height 10
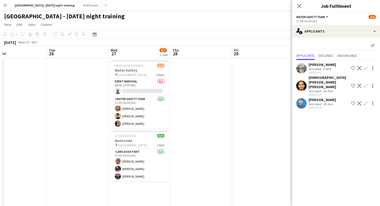
scroll to position [0, 155]
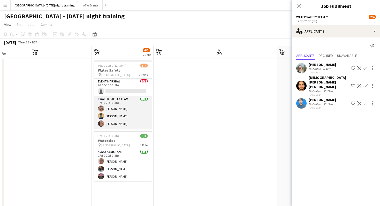
click at [128, 98] on app-card-role "Water Safety Team [DATE] 17:30-20:30 (3h) [PERSON_NAME] [PERSON_NAME] [PERSON_N…" at bounding box center [123, 112] width 58 height 33
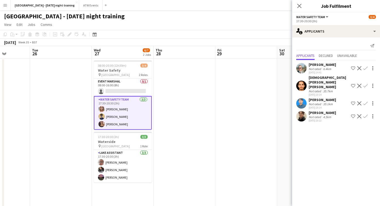
click at [317, 115] on div "Not rated" at bounding box center [315, 117] width 13 height 4
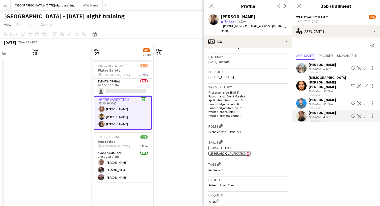
scroll to position [0, 0]
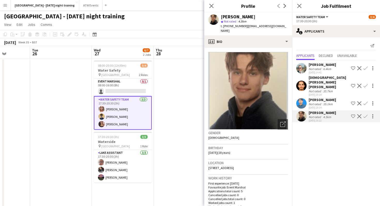
click at [258, 24] on span "| [EMAIL_ADDRESS][DOMAIN_NAME]" at bounding box center [253, 28] width 65 height 9
drag, startPoint x: 247, startPoint y: 27, endPoint x: 288, endPoint y: 25, distance: 41.5
click at [288, 25] on app-profile-header "[PERSON_NAME] star Not rated 4.5km t. [PHONE_NUMBER] | [EMAIL_ADDRESS][DOMAIN_N…" at bounding box center [248, 23] width 88 height 23
copy span "[EMAIL_ADDRESS][DOMAIN_NAME]"
click at [171, 99] on app-date-cell at bounding box center [185, 152] width 62 height 188
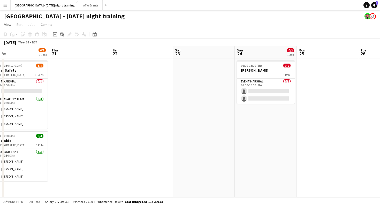
scroll to position [0, 116]
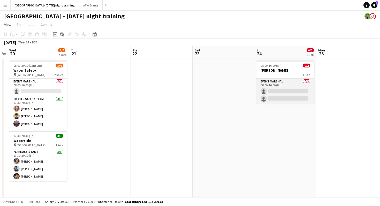
click at [304, 81] on app-card-role "Event Marshal 0/2 08:00-16:00 (8h) single-neutral-actions single-neutral-actions" at bounding box center [286, 91] width 58 height 25
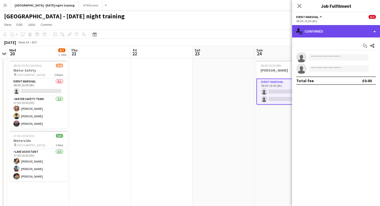
click at [348, 28] on div "single-neutral-actions-check-2 Confirmed" at bounding box center [336, 31] width 88 height 12
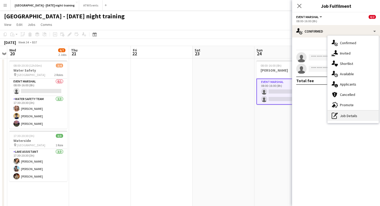
click at [346, 111] on div "pen-write Job Details" at bounding box center [353, 116] width 51 height 10
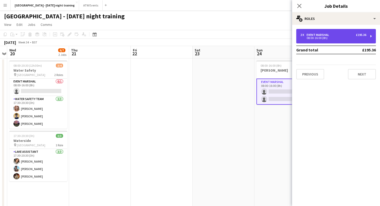
click at [340, 29] on div "2 x Event Marshal £195.36 08:00-16:00 (8h)" at bounding box center [336, 36] width 80 height 14
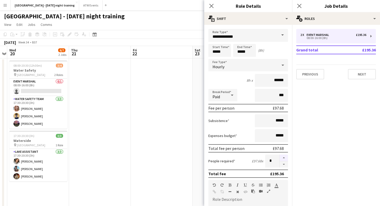
click at [285, 155] on button "button" at bounding box center [284, 158] width 8 height 7
type input "*"
click at [190, 130] on app-date-cell at bounding box center [162, 152] width 62 height 188
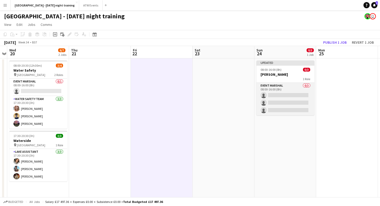
click at [278, 113] on app-card-role "Event Marshal 0/3 08:00-16:00 (8h) single-neutral-actions single-neutral-action…" at bounding box center [286, 99] width 58 height 33
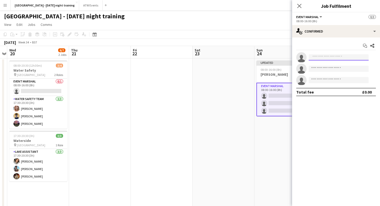
click at [329, 58] on input at bounding box center [339, 57] width 60 height 6
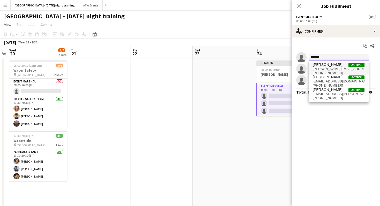
type input "*******"
click at [332, 63] on span "[PERSON_NAME]" at bounding box center [328, 65] width 30 height 4
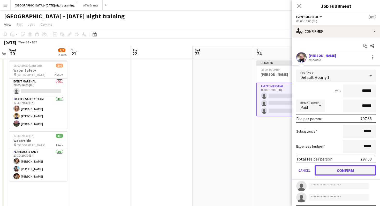
click at [323, 168] on button "Confirm" at bounding box center [345, 170] width 61 height 10
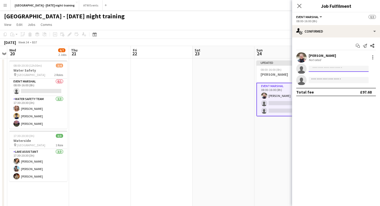
click at [318, 66] on input at bounding box center [339, 69] width 60 height 6
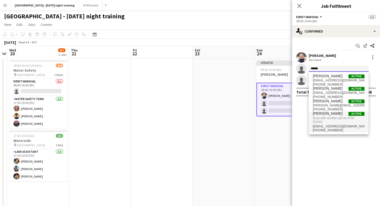
type input "******"
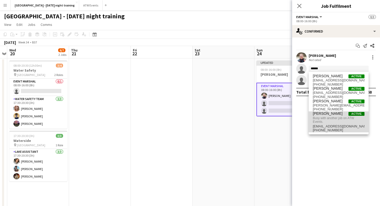
click at [321, 116] on span "Busy with another job on ATW Events." at bounding box center [339, 120] width 52 height 9
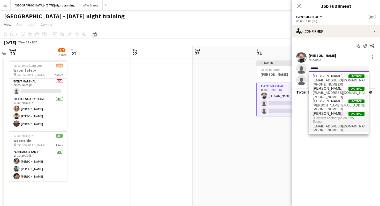
type input "******"
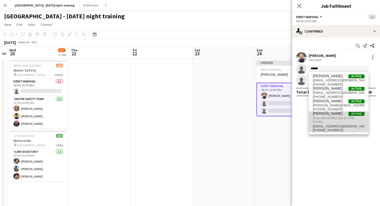
click at [359, 130] on span "[PHONE_NUMBER]" at bounding box center [339, 130] width 52 height 4
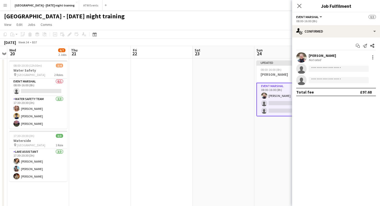
click at [240, 109] on app-date-cell at bounding box center [224, 152] width 62 height 188
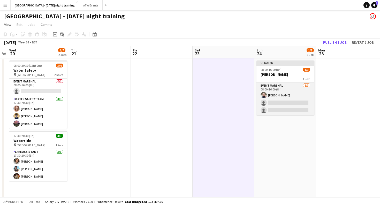
click at [286, 95] on app-card-role "Event Marshal [DATE] 08:00-16:00 (8h) [PERSON_NAME] single-neutral-actions sing…" at bounding box center [286, 99] width 58 height 33
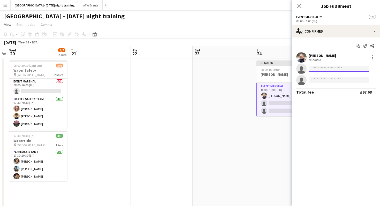
click at [334, 71] on input at bounding box center [339, 69] width 60 height 6
click at [245, 109] on app-date-cell at bounding box center [224, 152] width 62 height 188
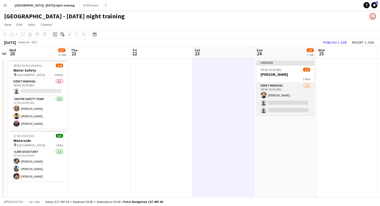
click at [271, 104] on app-card-role "Event Marshal [DATE] 08:00-16:00 (8h) [PERSON_NAME] single-neutral-actions sing…" at bounding box center [286, 99] width 58 height 33
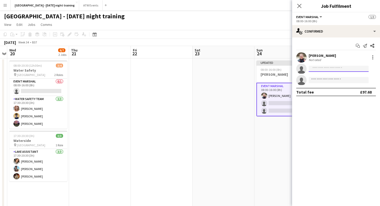
click at [331, 72] on input at bounding box center [339, 69] width 60 height 6
click at [245, 110] on app-date-cell at bounding box center [224, 152] width 62 height 188
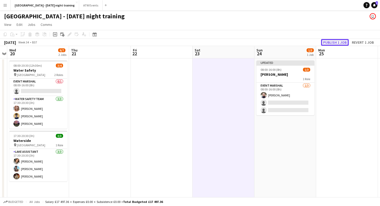
click at [343, 43] on button "Publish 1 job" at bounding box center [335, 42] width 28 height 7
